Goal: Check status: Check status

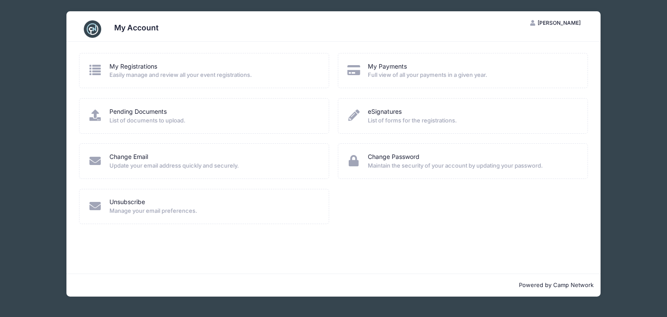
click at [389, 73] on span "Full view of all your payments in a given year." at bounding box center [472, 75] width 208 height 9
click at [390, 68] on link "My Payments" at bounding box center [387, 66] width 39 height 9
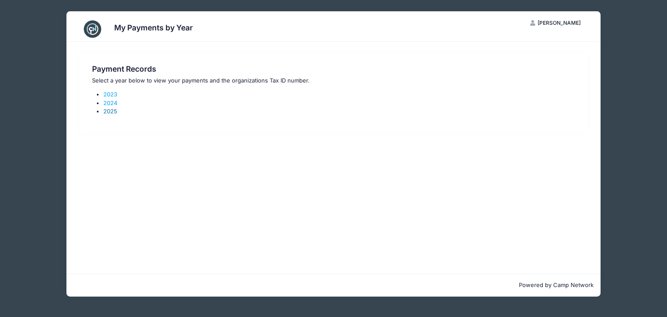
click at [108, 112] on link "2025" at bounding box center [110, 111] width 14 height 7
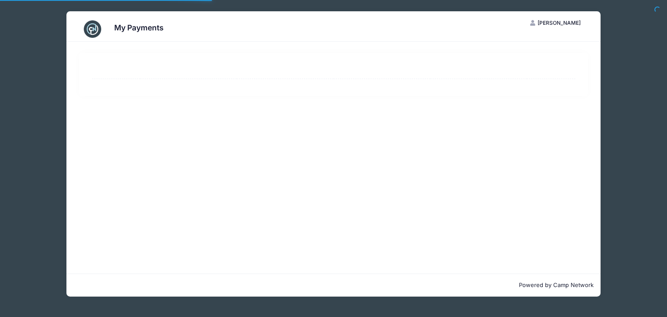
select select "10"
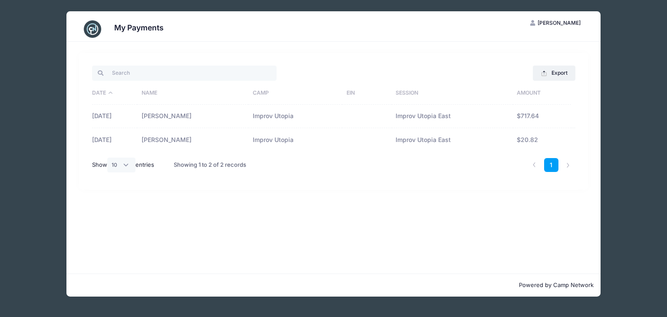
click at [314, 185] on div "Export Excel CSV Print Date Name Camp EIN Session Amount 08/27/2025 Sheri Laure…" at bounding box center [333, 121] width 509 height 137
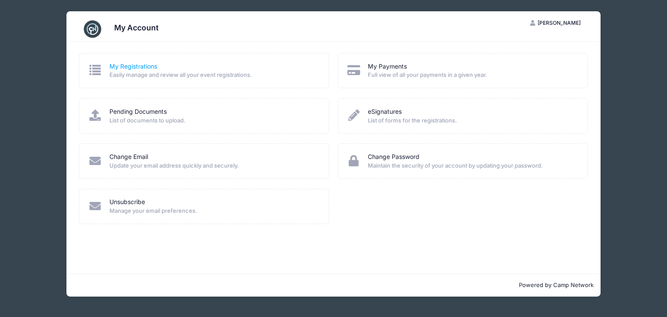
click at [120, 65] on link "My Registrations" at bounding box center [133, 66] width 48 height 9
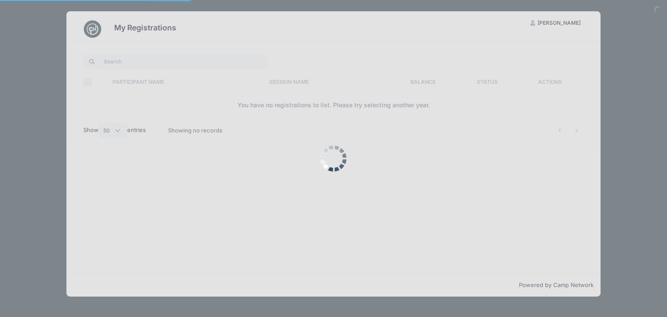
select select "50"
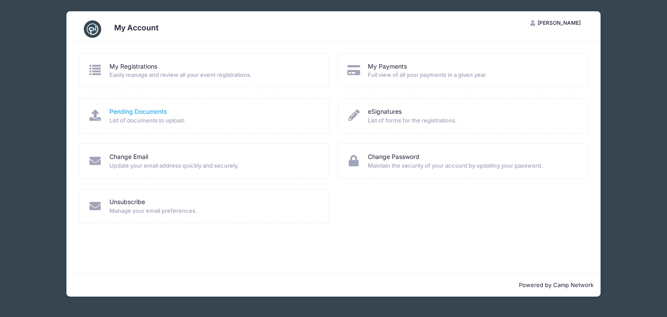
click at [156, 115] on link "Pending Documents" at bounding box center [137, 111] width 57 height 9
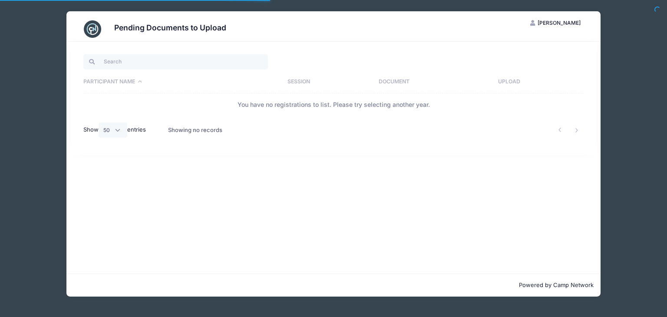
select select "50"
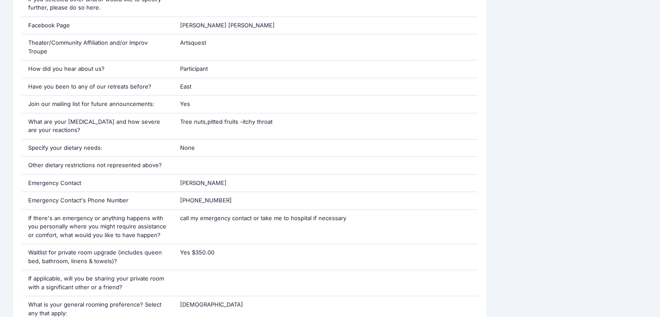
scroll to position [436, 0]
